Goal: Transaction & Acquisition: Purchase product/service

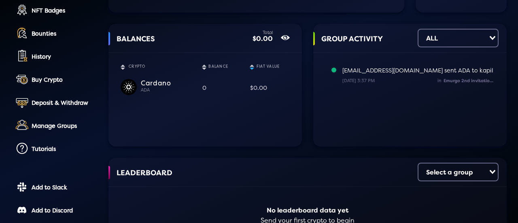
scroll to position [81, 0]
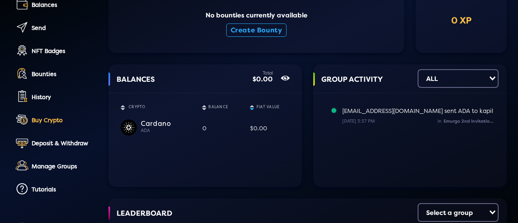
click at [56, 126] on link "Buy Crypto" at bounding box center [55, 121] width 84 height 18
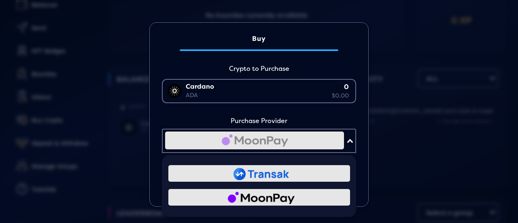
scroll to position [0, 0]
click at [349, 143] on div "Loading..." at bounding box center [350, 139] width 9 height 21
drag, startPoint x: 351, startPoint y: 142, endPoint x: 347, endPoint y: 138, distance: 5.7
click at [351, 142] on div "Loading..." at bounding box center [350, 139] width 9 height 21
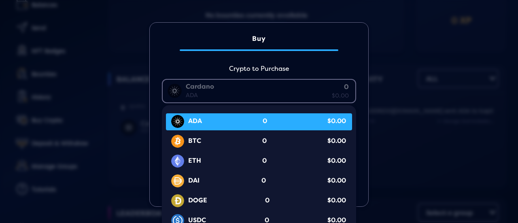
click at [257, 98] on div "[PERSON_NAME] 0 $0.00" at bounding box center [257, 90] width 189 height 21
click at [266, 87] on input "Search for option" at bounding box center [256, 90] width 187 height 19
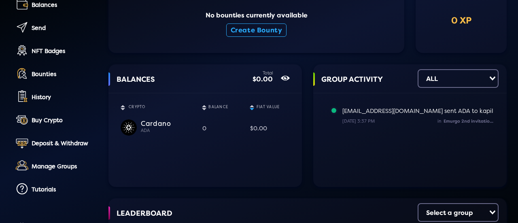
click at [443, 102] on div "Buy Crypto to Purchase [PERSON_NAME] 0 $0.00 Loading... ADA 0 $0.00 BTC 0 $0.00…" at bounding box center [259, 106] width 518 height 223
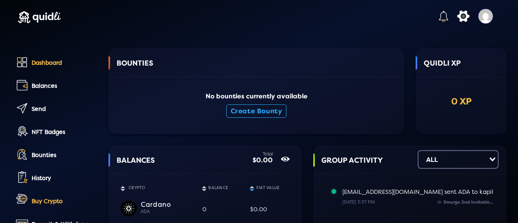
click at [43, 203] on div "Buy Crypto" at bounding box center [65, 201] width 66 height 7
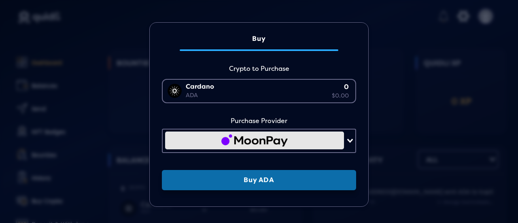
click at [265, 178] on button "Buy ADA" at bounding box center [259, 180] width 194 height 20
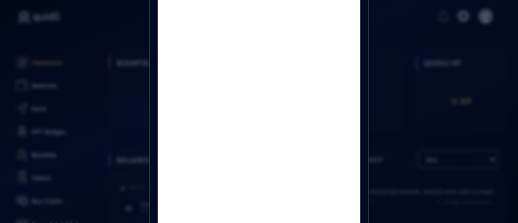
scroll to position [121, 0]
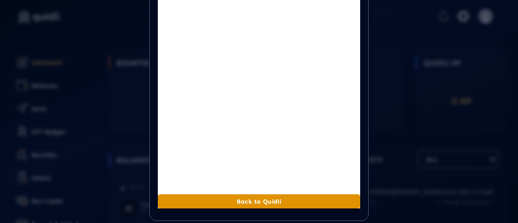
click at [272, 202] on button "Back to Quidli" at bounding box center [259, 201] width 202 height 14
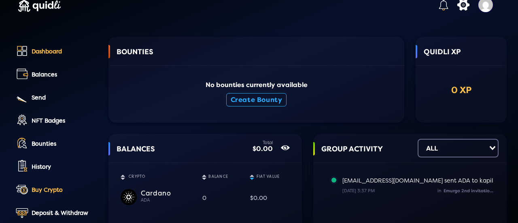
scroll to position [40, 0]
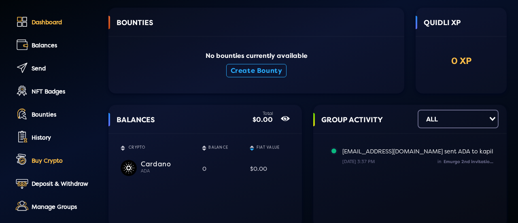
click at [57, 159] on div "Buy Crypto" at bounding box center [65, 160] width 66 height 7
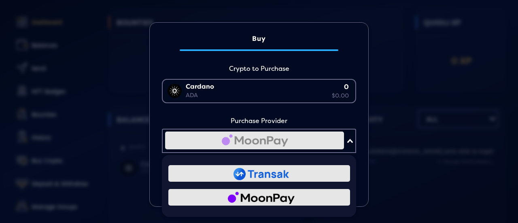
scroll to position [0, 0]
click at [346, 144] on div "Loading..." at bounding box center [350, 139] width 9 height 21
click at [276, 171] on img at bounding box center [260, 174] width 55 height 12
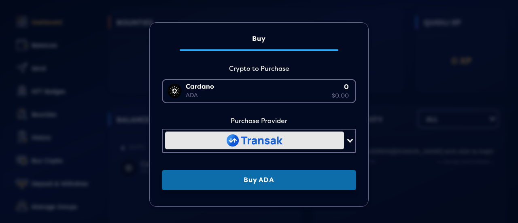
click at [264, 184] on button "Buy ADA" at bounding box center [259, 180] width 194 height 20
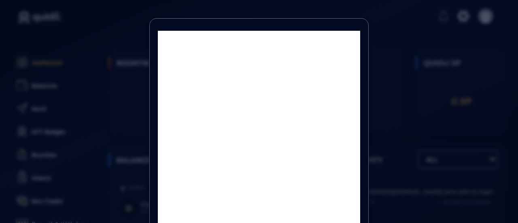
click at [497, 137] on div "Your browser does not support iframes Back to [GEOGRAPHIC_DATA]" at bounding box center [259, 111] width 518 height 223
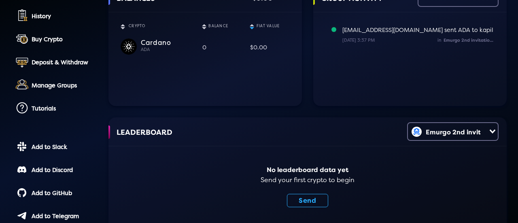
scroll to position [215, 0]
